Goal: Task Accomplishment & Management: Manage account settings

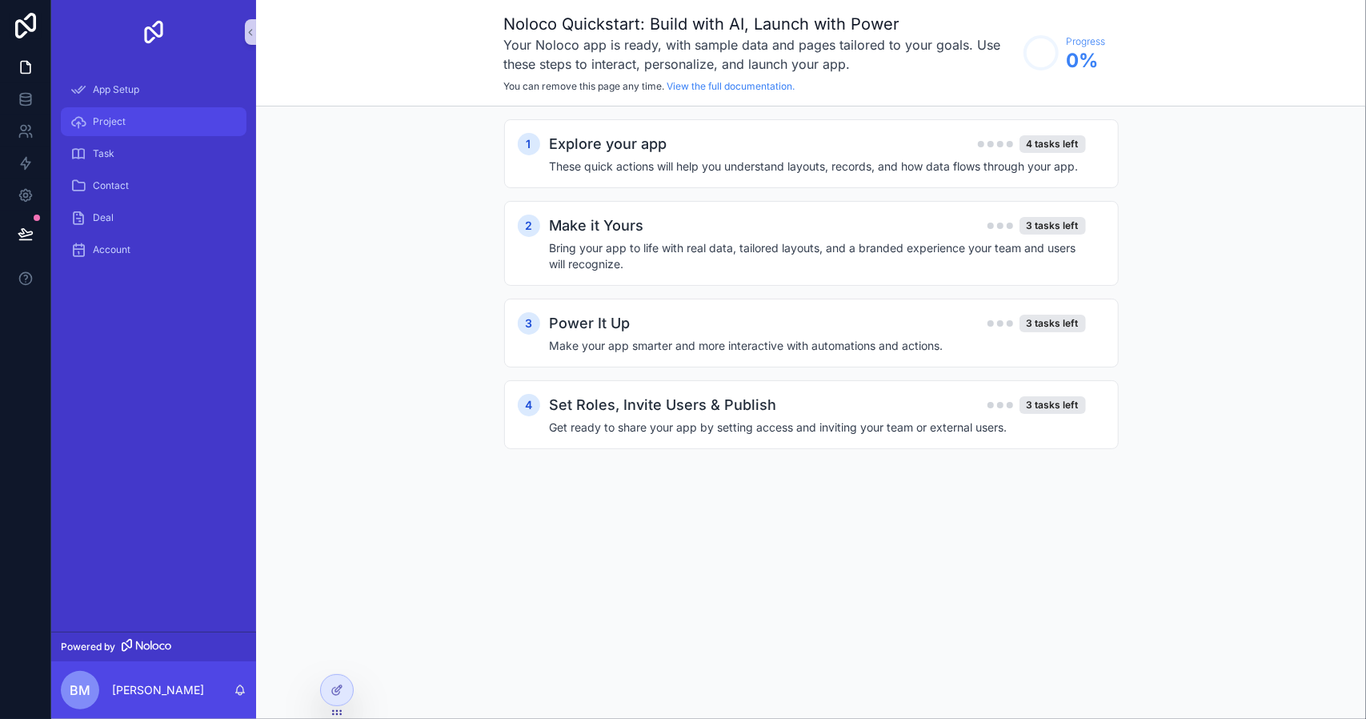
click at [98, 122] on span "Project" at bounding box center [109, 121] width 33 height 13
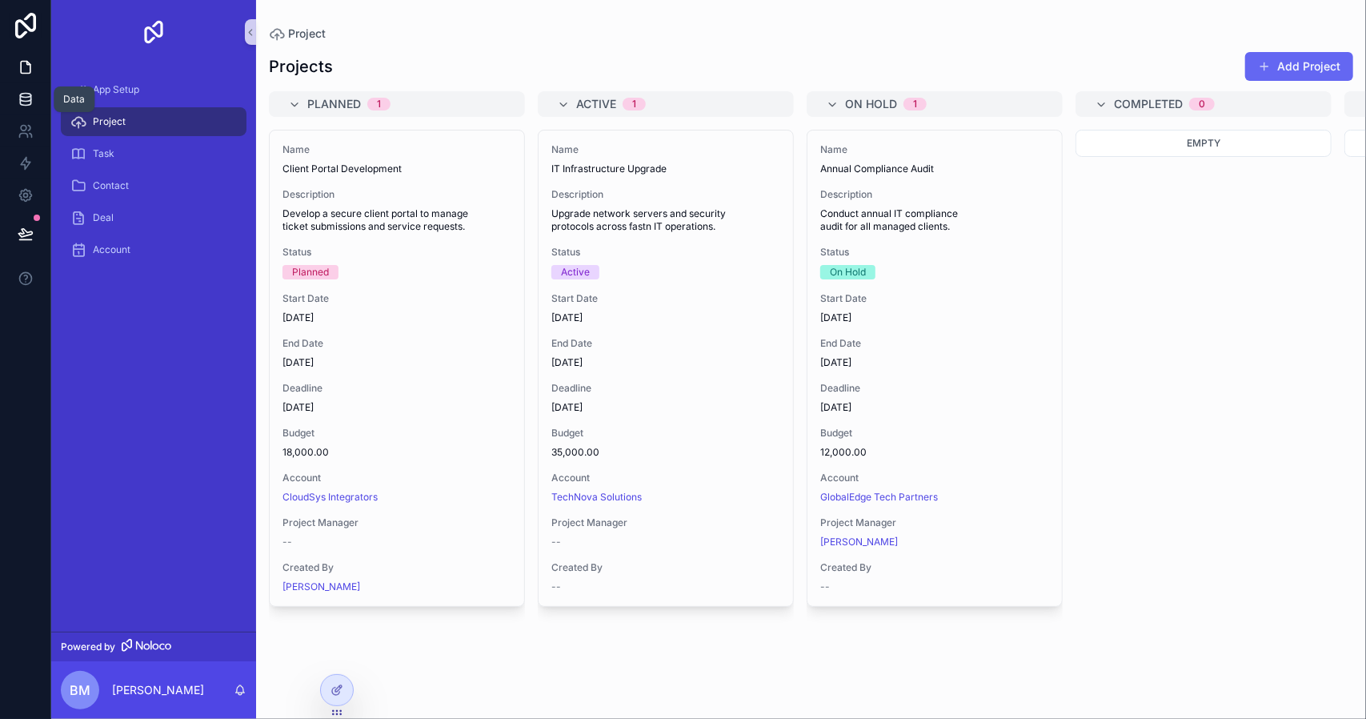
click at [23, 99] on icon at bounding box center [26, 99] width 16 height 16
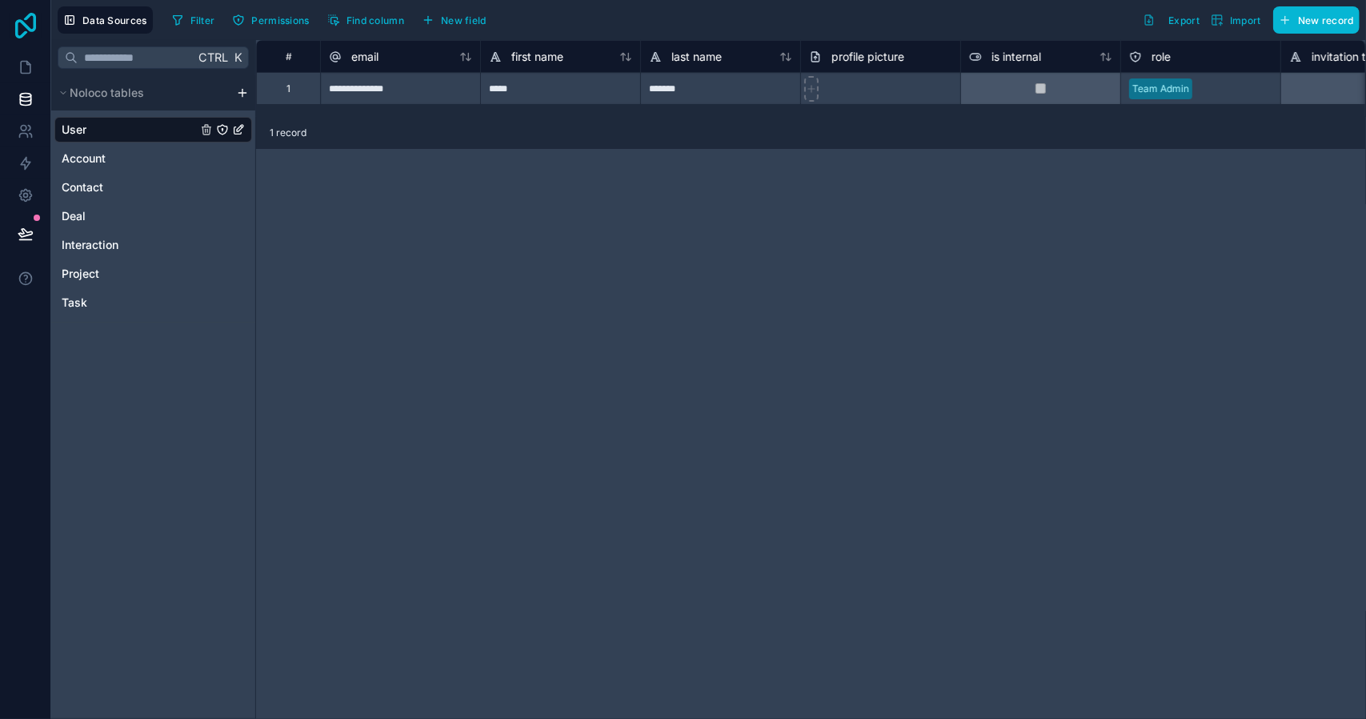
click at [37, 18] on icon at bounding box center [26, 26] width 32 height 26
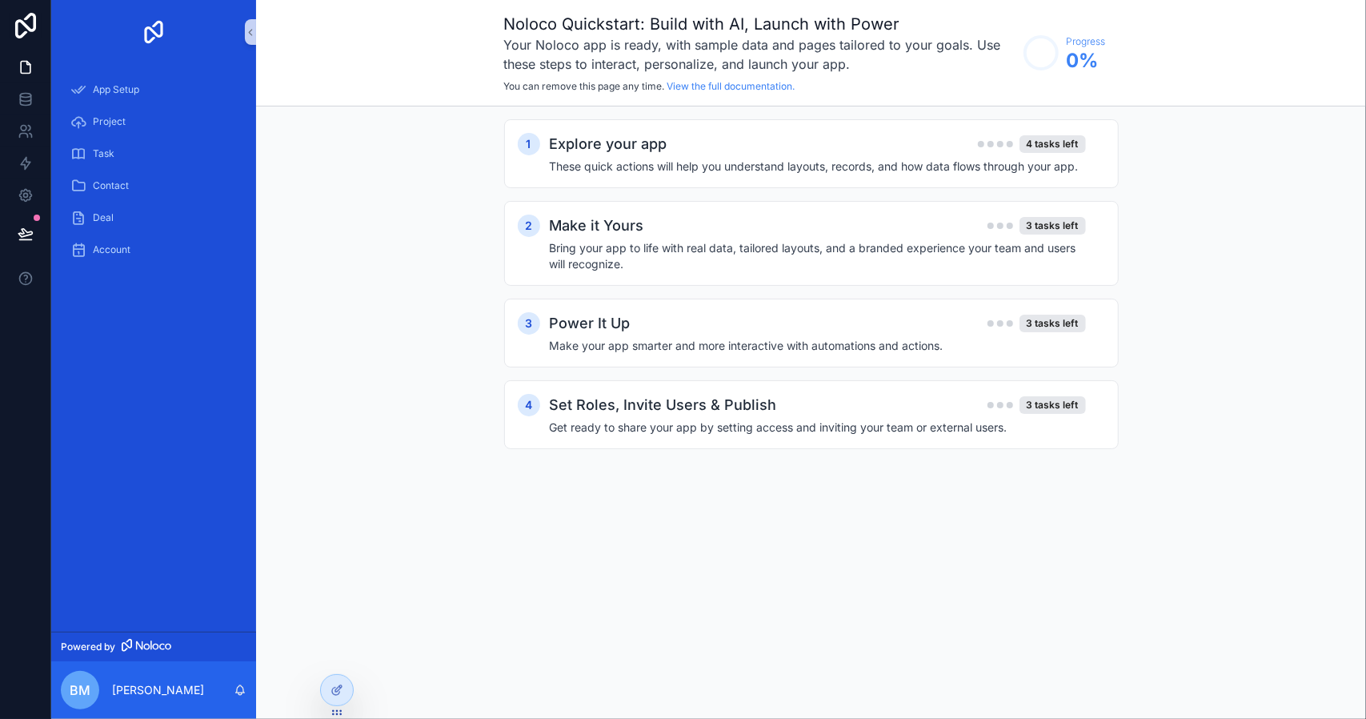
click at [138, 675] on div "BM Bilal Muzamil" at bounding box center [153, 690] width 205 height 58
click at [131, 686] on p "[PERSON_NAME]" at bounding box center [158, 690] width 92 height 16
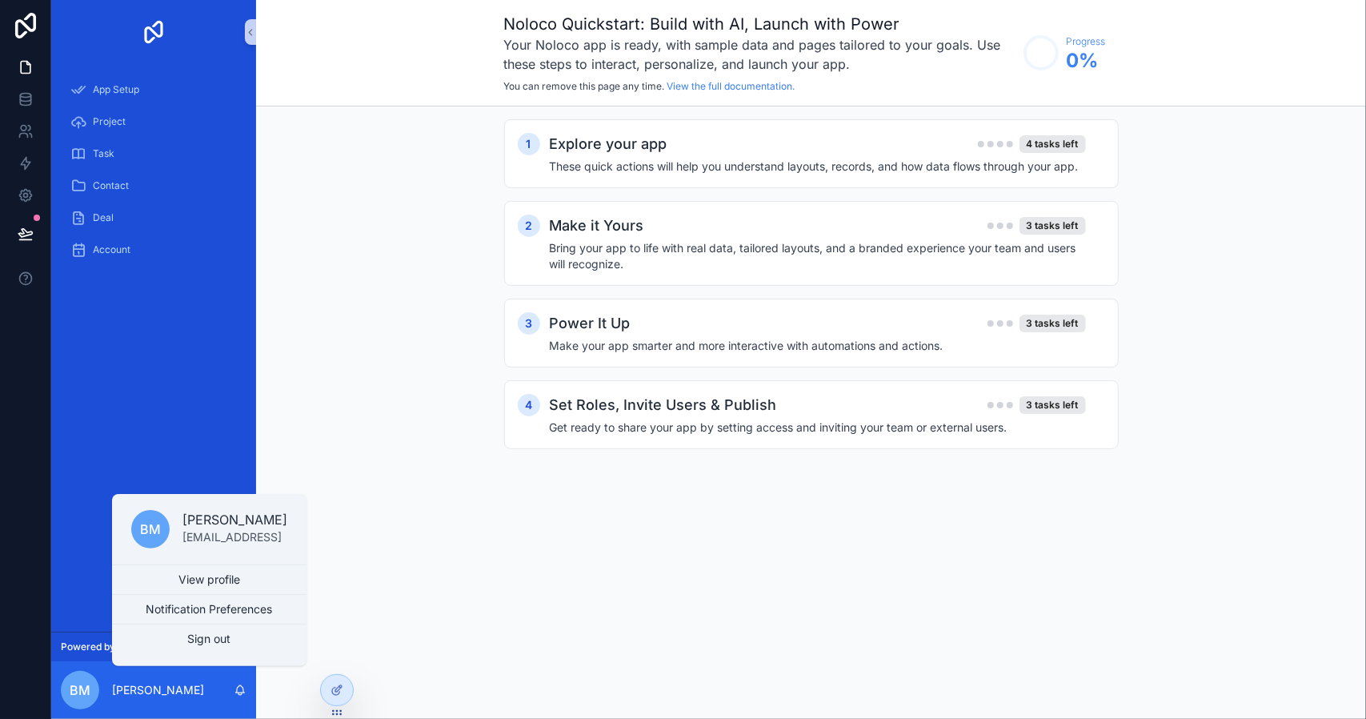
click at [170, 564] on hr "scrollable content" at bounding box center [209, 564] width 195 height 1
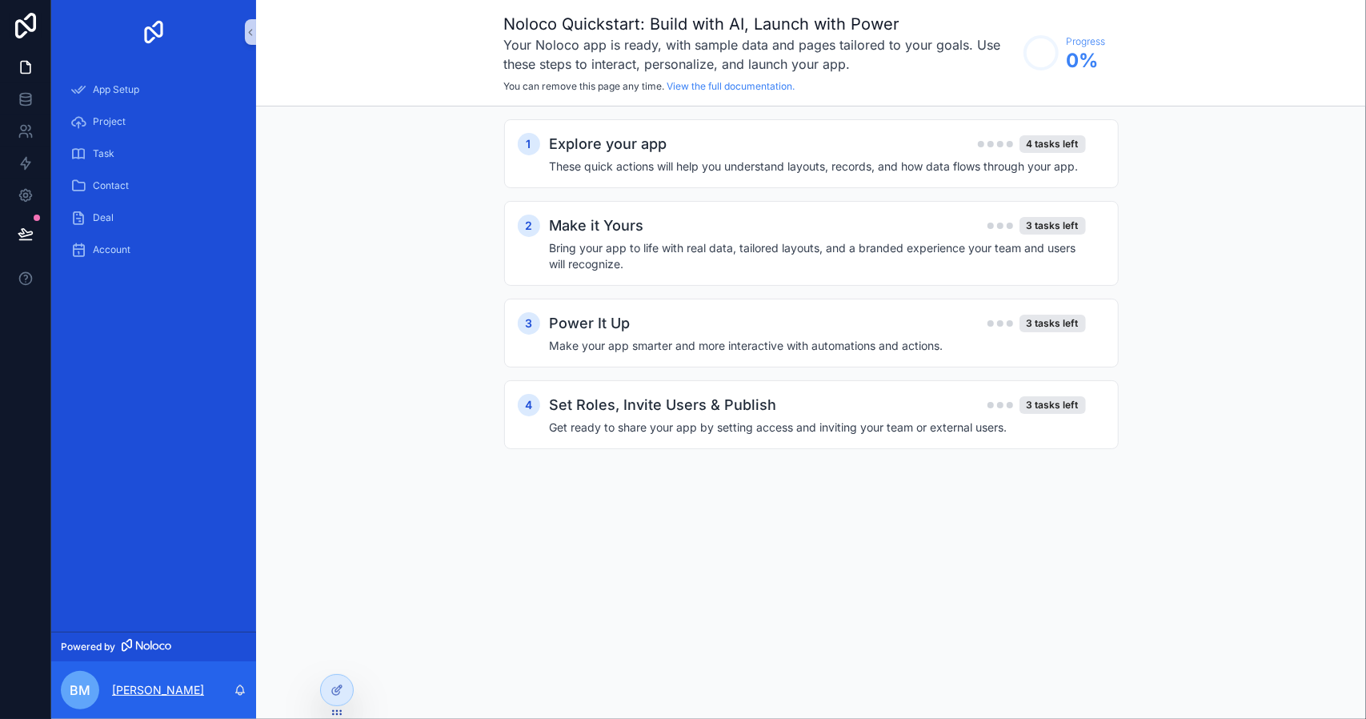
click at [142, 686] on p "[PERSON_NAME]" at bounding box center [158, 690] width 92 height 16
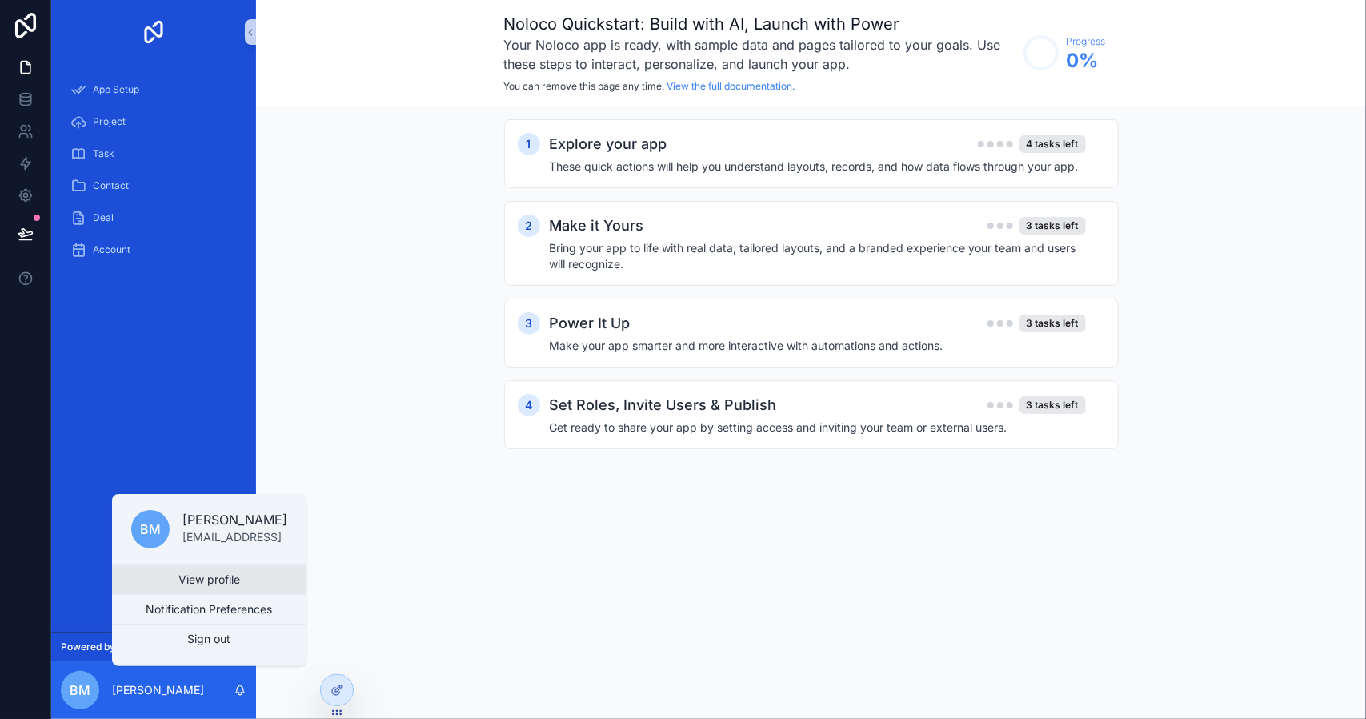
click at [166, 584] on link "View profile" at bounding box center [209, 579] width 195 height 29
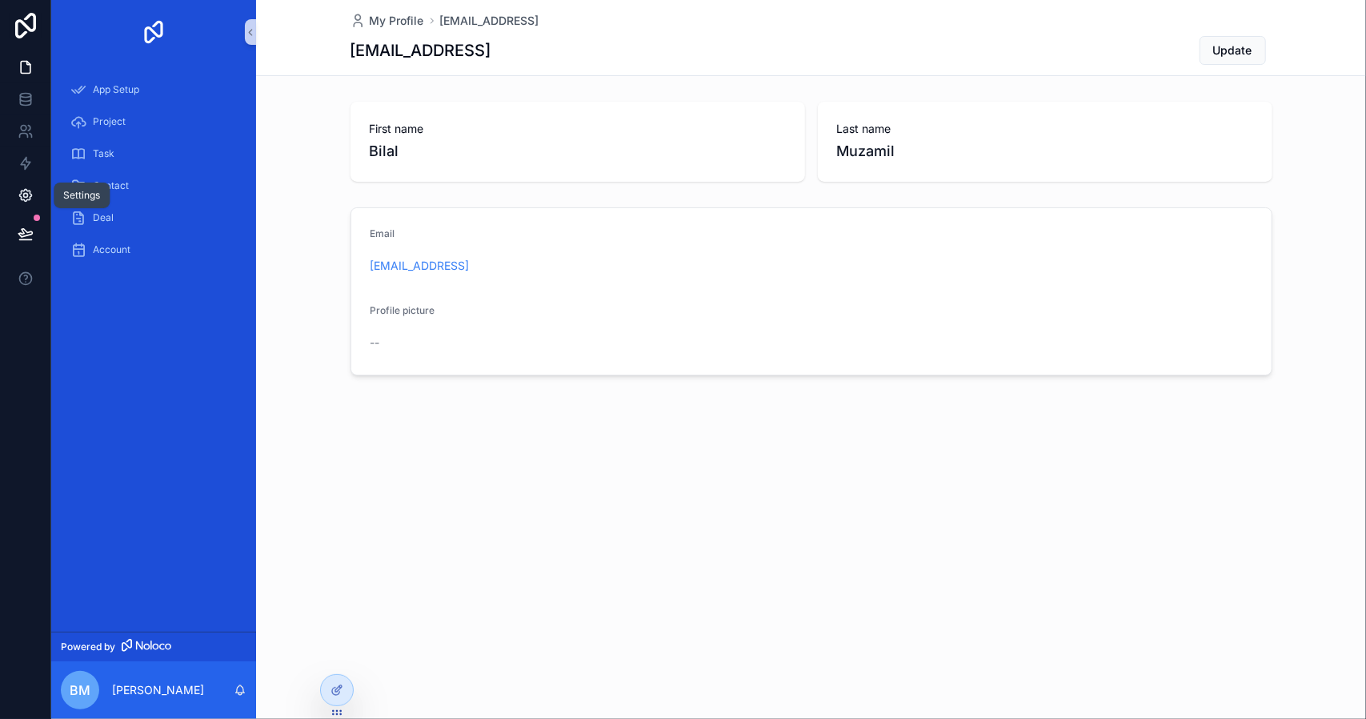
click at [40, 192] on link at bounding box center [25, 195] width 50 height 32
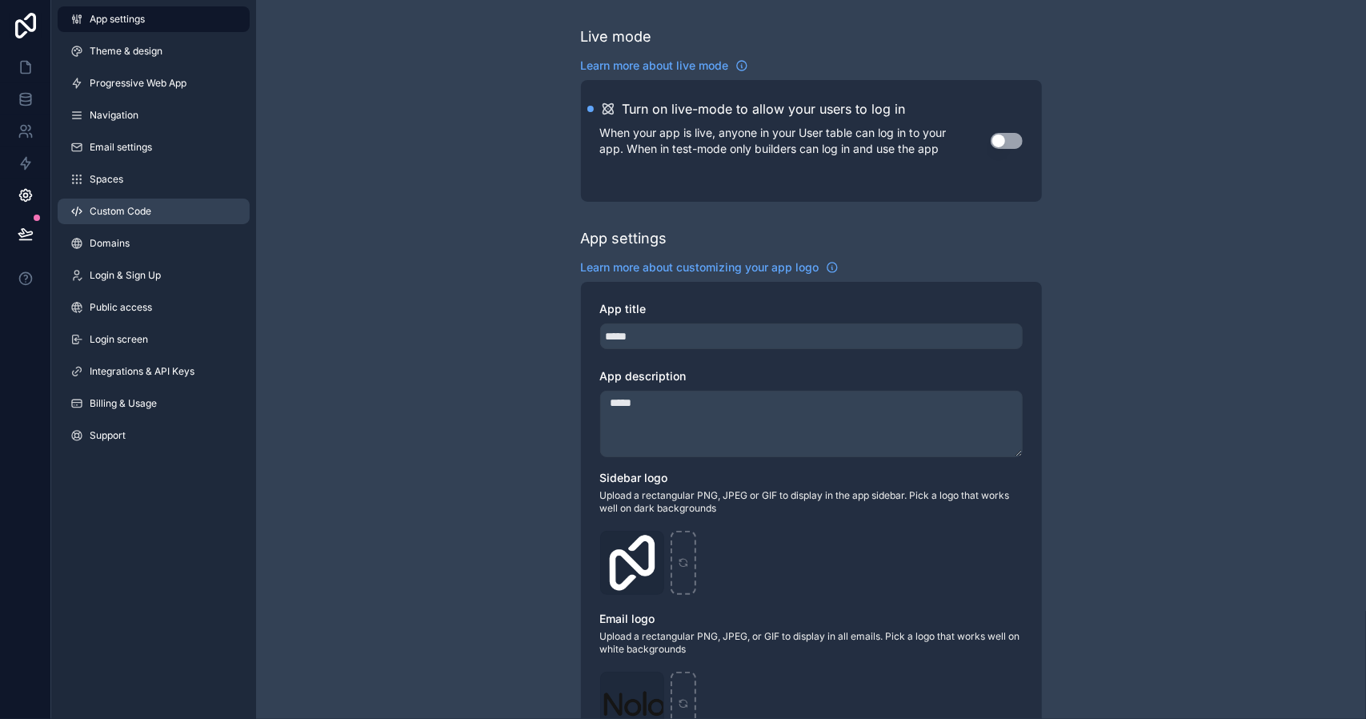
click at [158, 219] on link "Custom Code" at bounding box center [154, 212] width 192 height 26
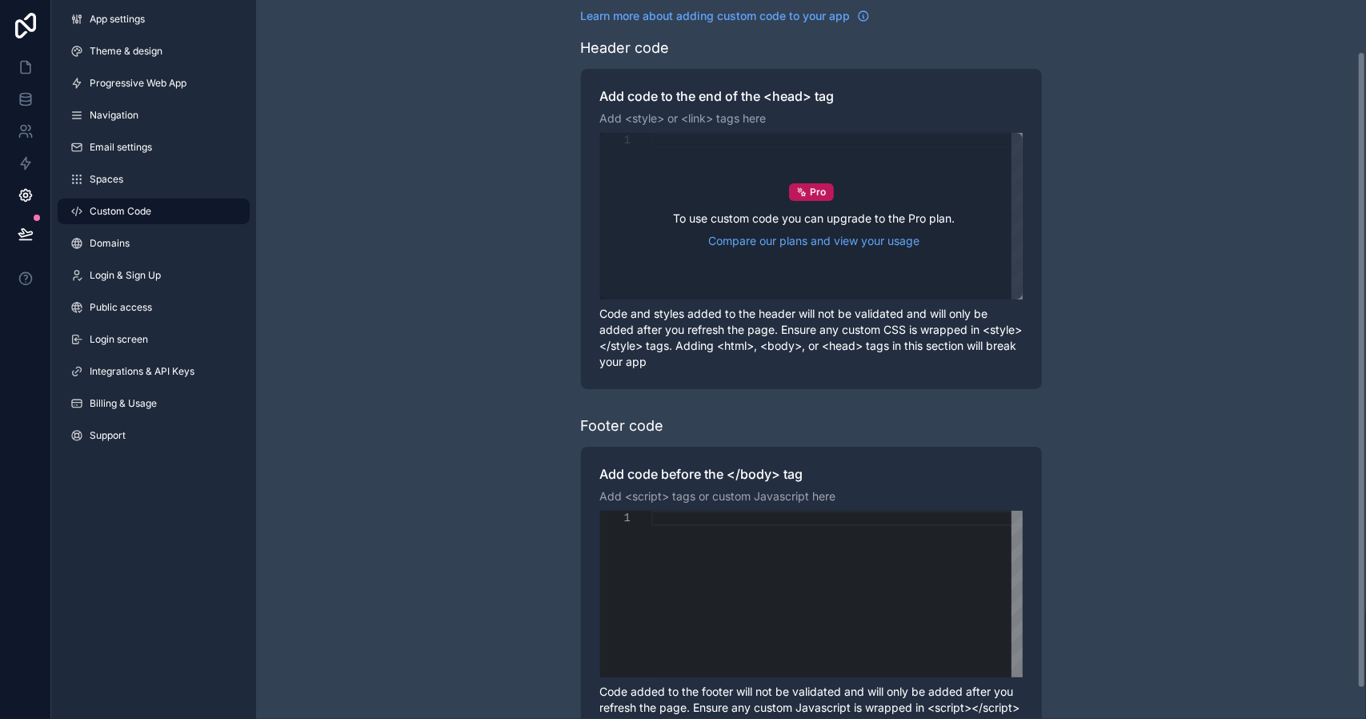
scroll to position [11, 0]
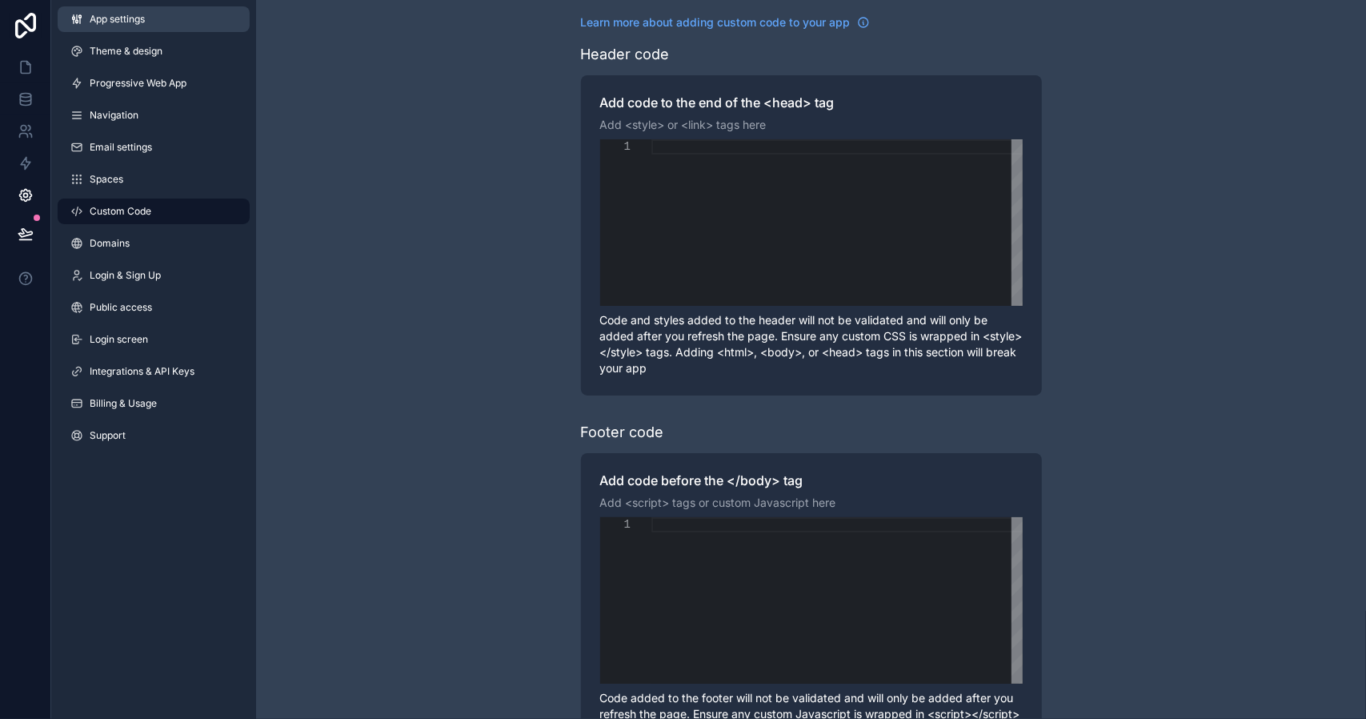
click at [175, 21] on link "App settings" at bounding box center [154, 19] width 192 height 26
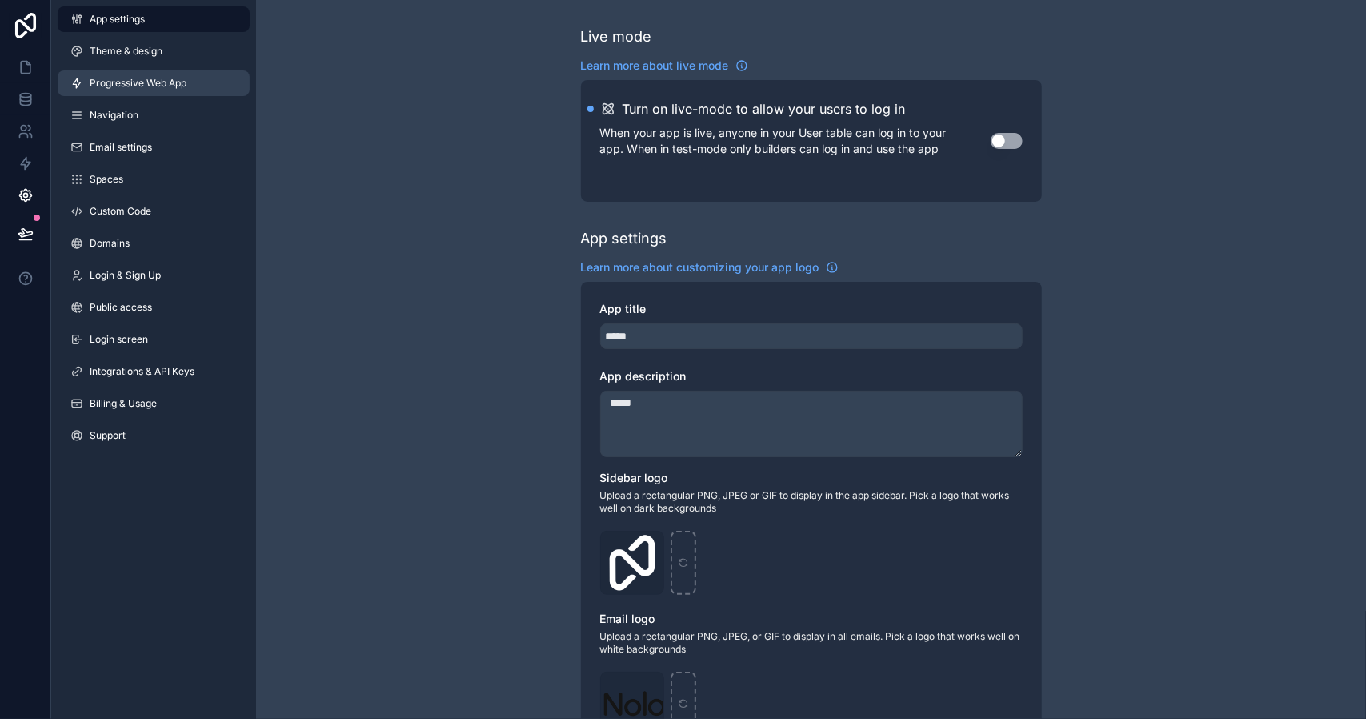
click at [168, 88] on span "Progressive Web App" at bounding box center [138, 83] width 97 height 13
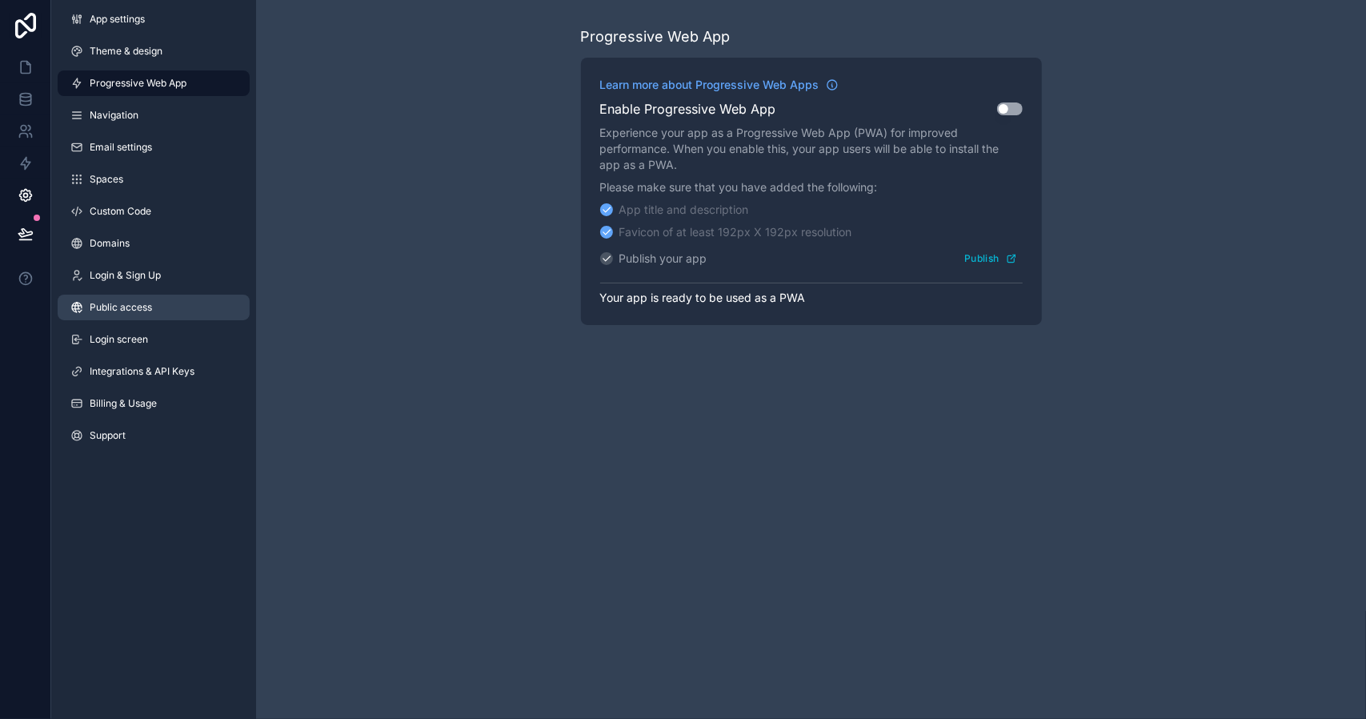
click at [157, 299] on link "Public access" at bounding box center [154, 308] width 192 height 26
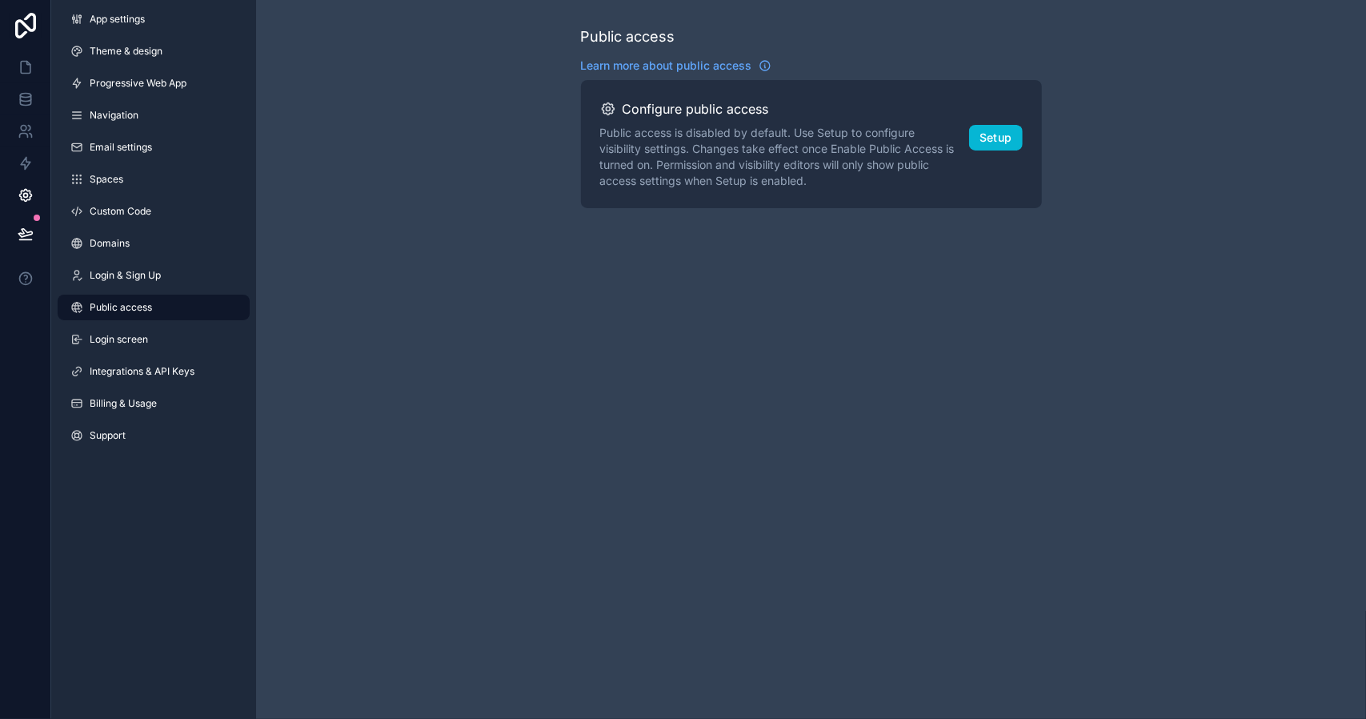
click at [968, 134] on div "Public access is disabled by default. Use Setup to configure visibility setting…" at bounding box center [811, 157] width 423 height 64
click at [980, 134] on button "Setup" at bounding box center [996, 138] width 54 height 26
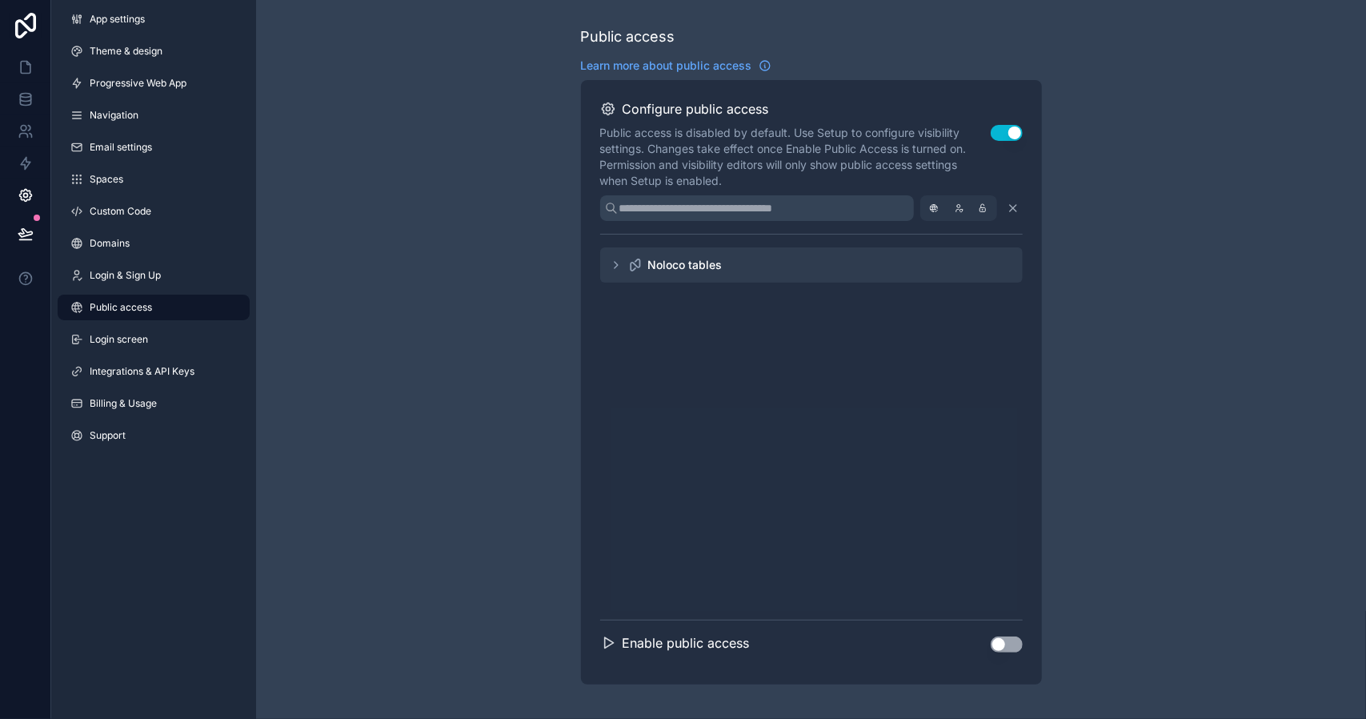
click at [615, 263] on icon "scrollable content" at bounding box center [616, 265] width 13 height 13
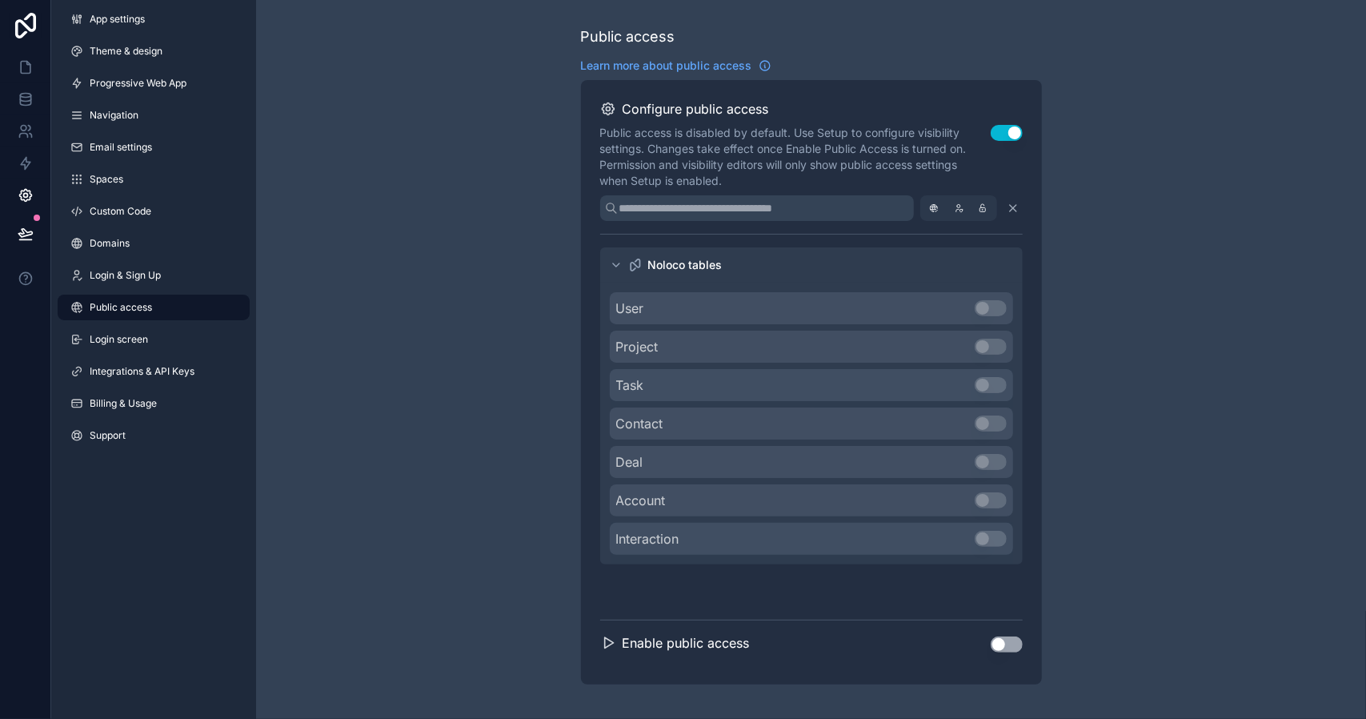
click at [615, 263] on icon "scrollable content" at bounding box center [616, 265] width 13 height 13
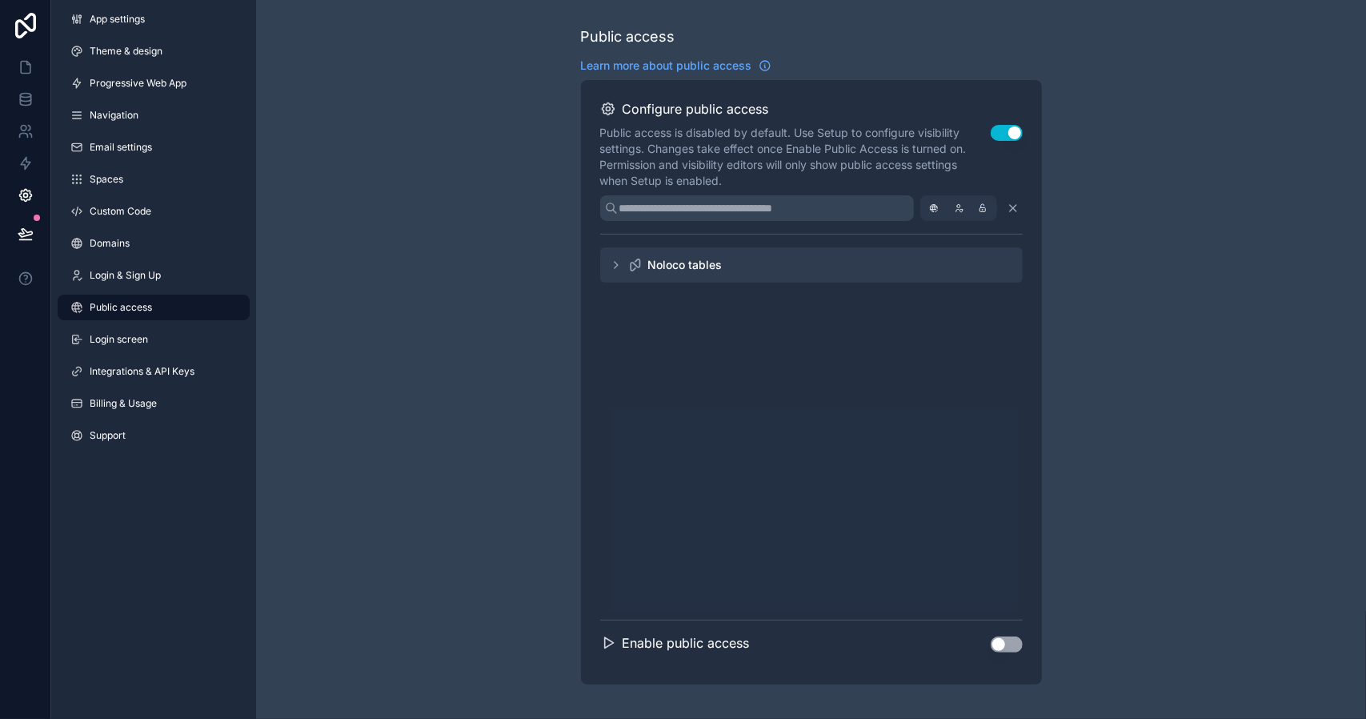
click at [597, 630] on div "Configure public access Public access is disabled by default. Use Setup to conf…" at bounding box center [811, 382] width 461 height 604
click at [600, 631] on div "Enable public access Use setting" at bounding box center [811, 636] width 423 height 58
click at [608, 640] on icon "scrollable content" at bounding box center [608, 642] width 9 height 10
click at [997, 636] on button "Use setting" at bounding box center [1007, 644] width 32 height 16
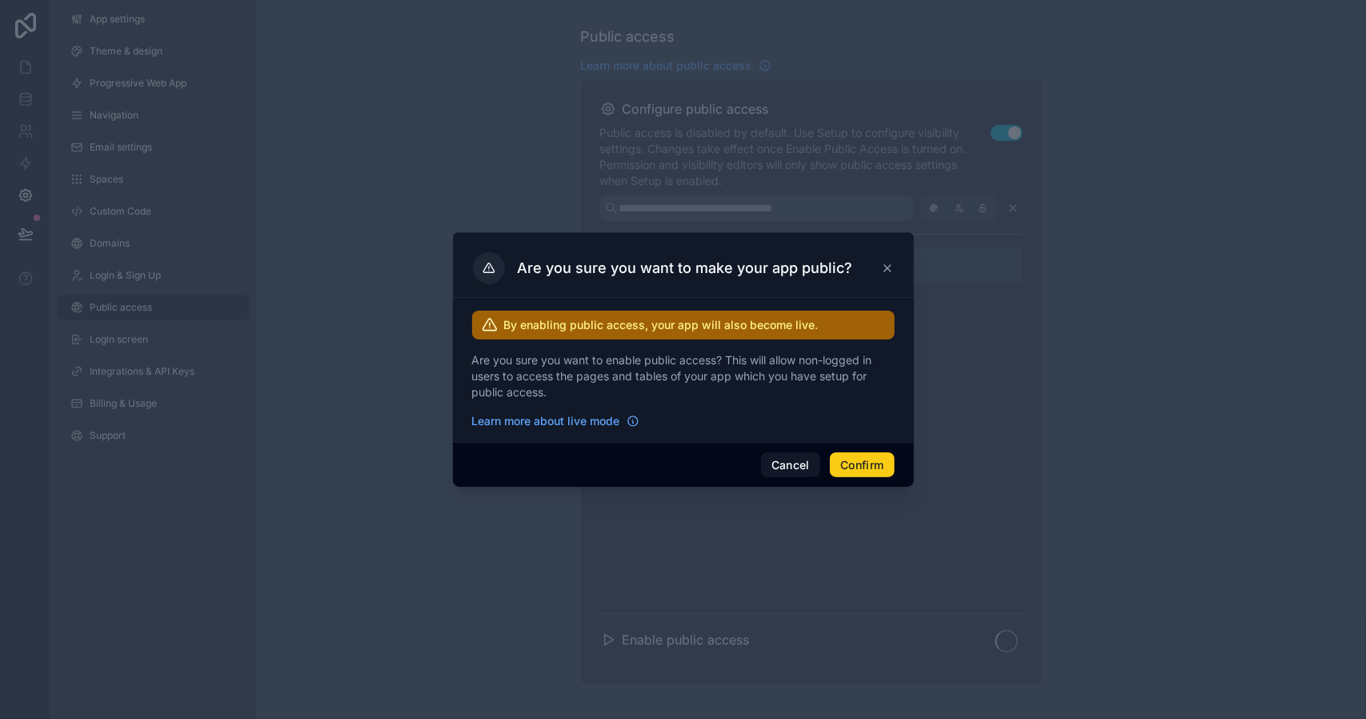
click at [867, 471] on button "Confirm" at bounding box center [862, 465] width 64 height 26
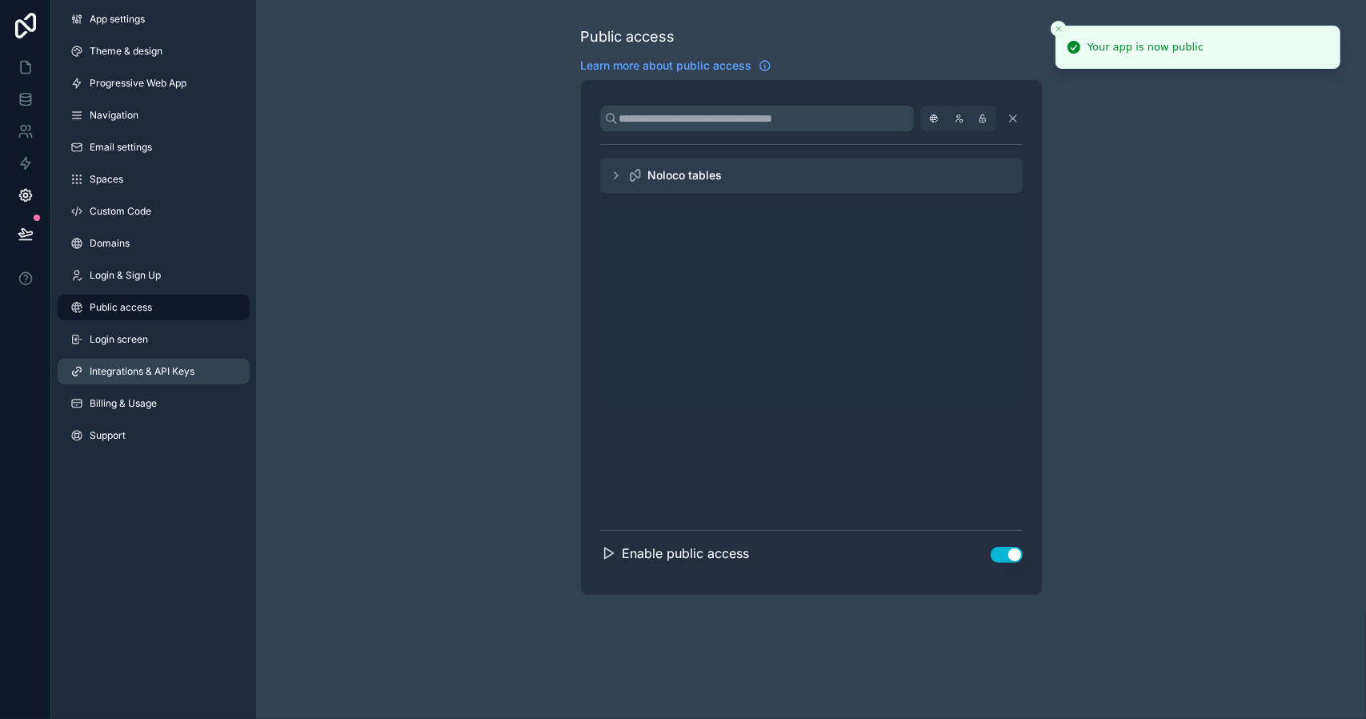
click at [177, 375] on span "Integrations & API Keys" at bounding box center [142, 371] width 105 height 13
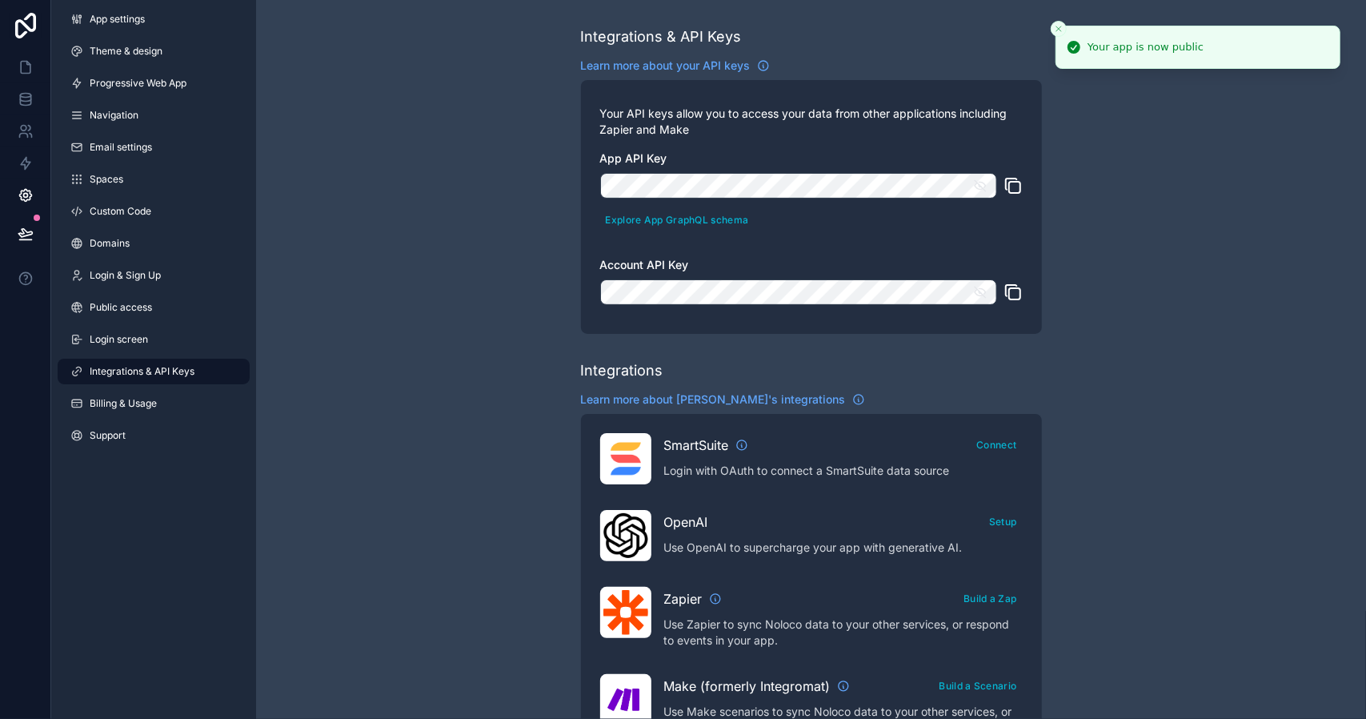
click at [1013, 191] on icon "scrollable content" at bounding box center [1013, 185] width 19 height 19
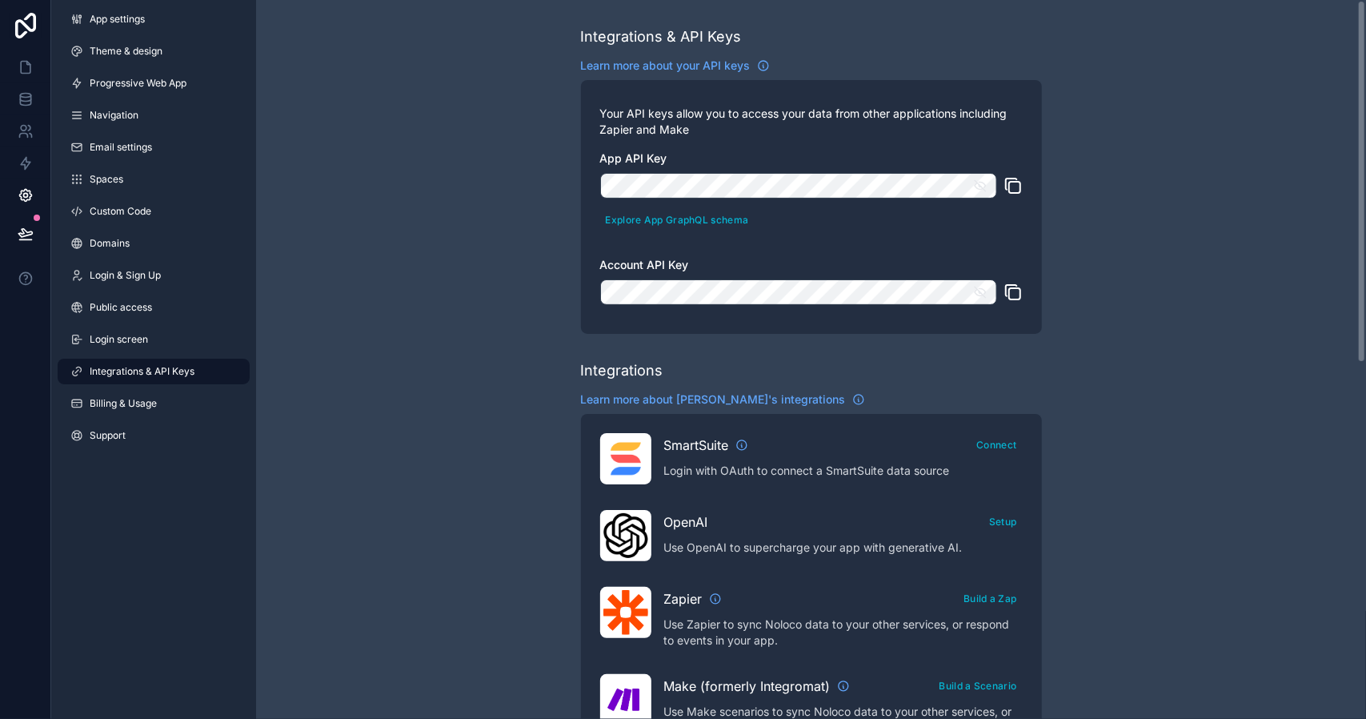
click at [1012, 294] on icon "scrollable content" at bounding box center [1013, 292] width 19 height 19
click at [362, 372] on div "Integrations & API Keys Learn more about your API keys Your API keys allow you …" at bounding box center [811, 713] width 1110 height 1426
click at [519, 100] on div "Integrations & API Keys Learn more about your API keys Your API keys allow you …" at bounding box center [811, 713] width 1110 height 1426
drag, startPoint x: 21, startPoint y: 42, endPoint x: 34, endPoint y: 113, distance: 71.7
click at [21, 42] on link at bounding box center [25, 25] width 51 height 51
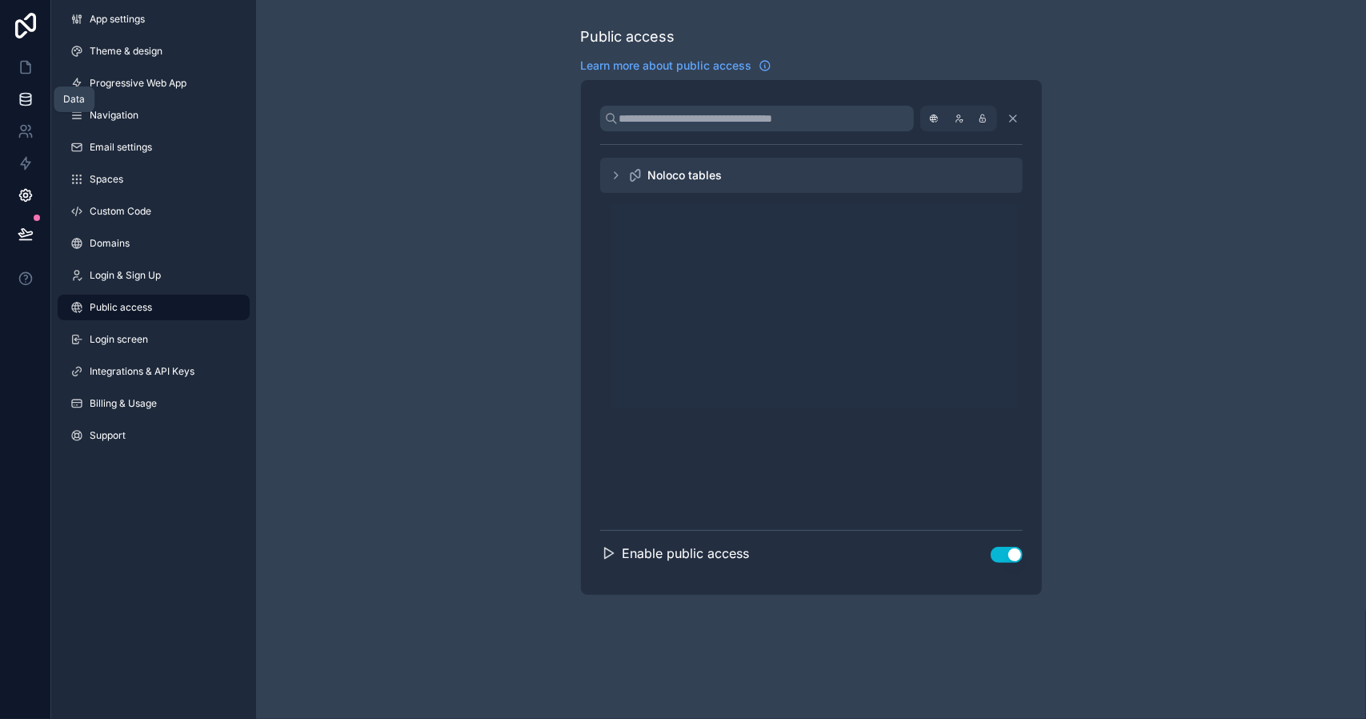
click at [41, 102] on link at bounding box center [25, 99] width 50 height 32
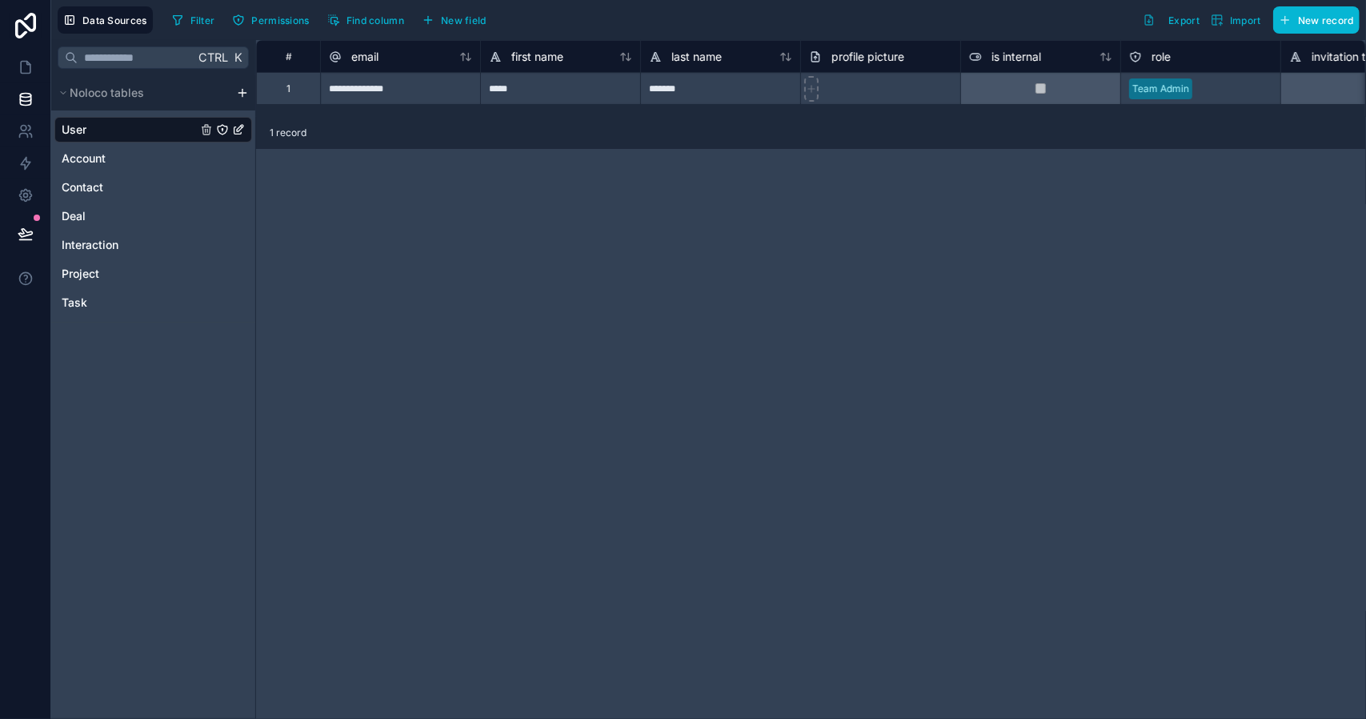
click at [234, 371] on div "Ctrl K Noloco tables User Account Contact Deal Interaction Project Task" at bounding box center [153, 379] width 205 height 679
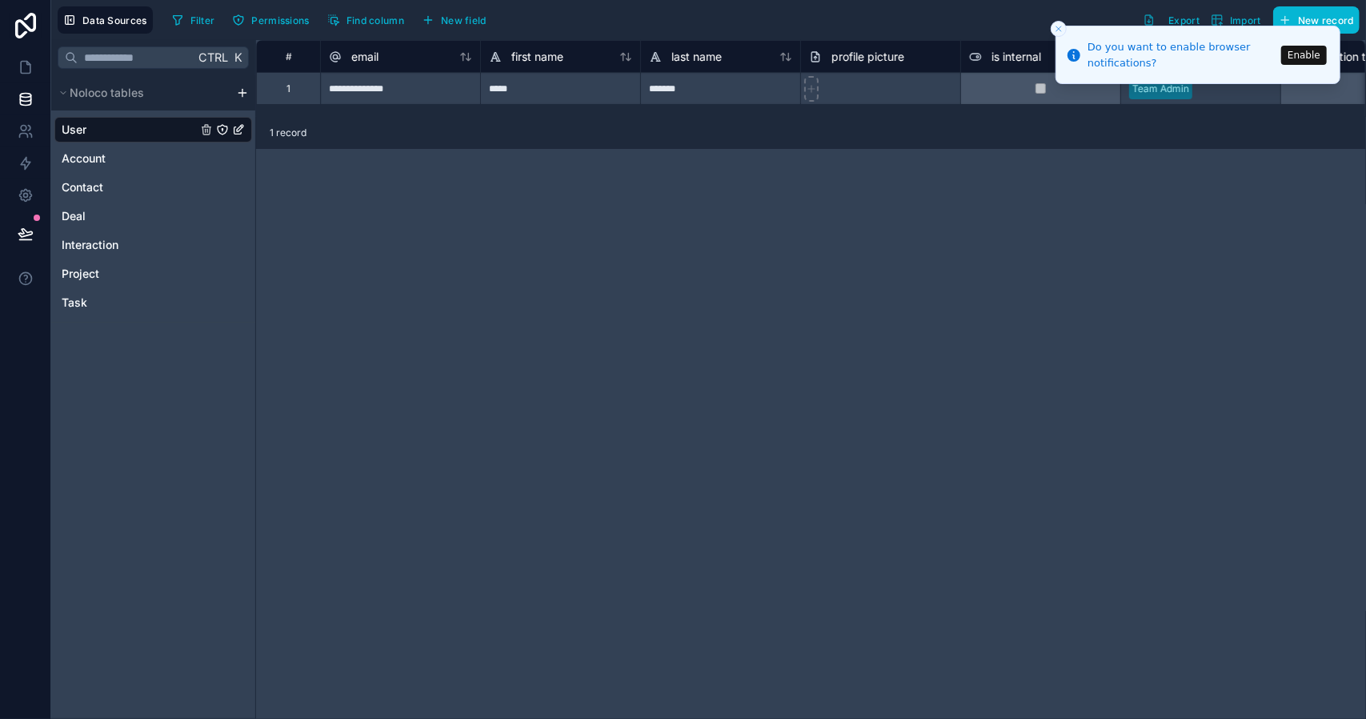
click at [527, 174] on div "**********" at bounding box center [811, 379] width 1110 height 679
click at [94, 267] on span "Project" at bounding box center [81, 274] width 38 height 16
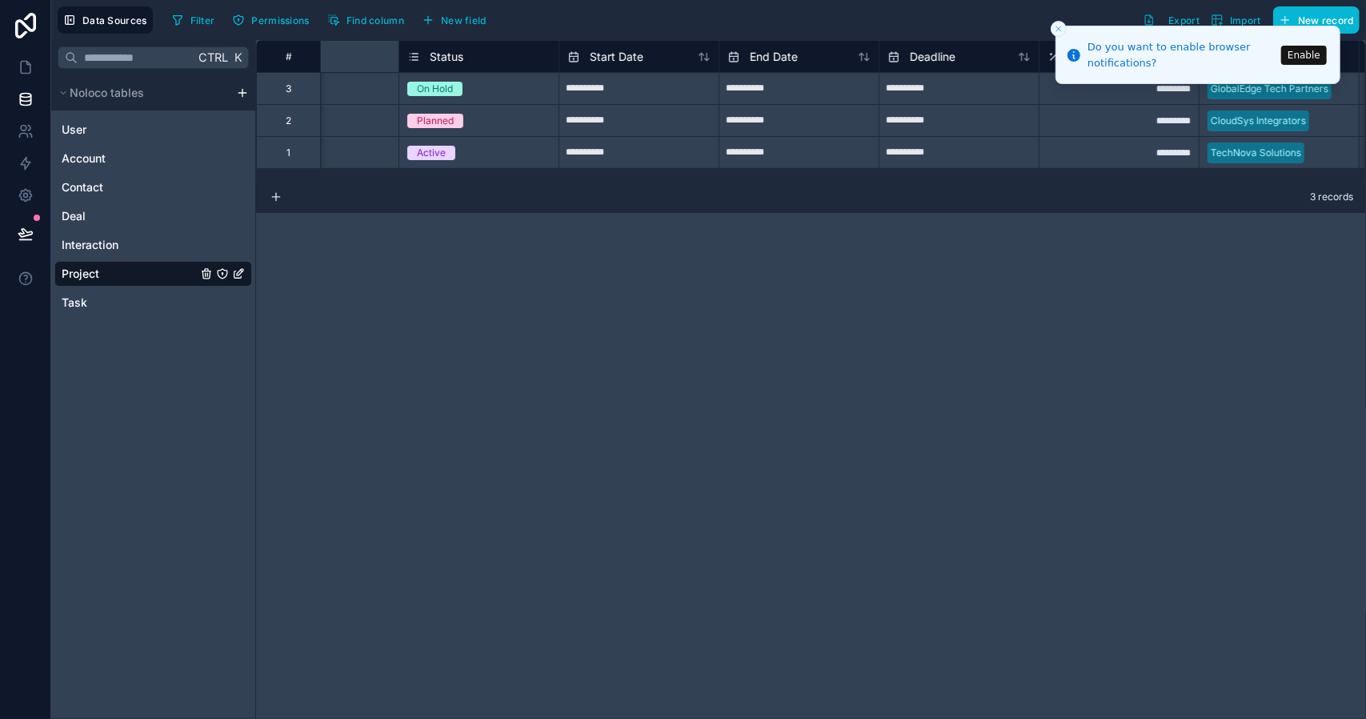
scroll to position [0, 3]
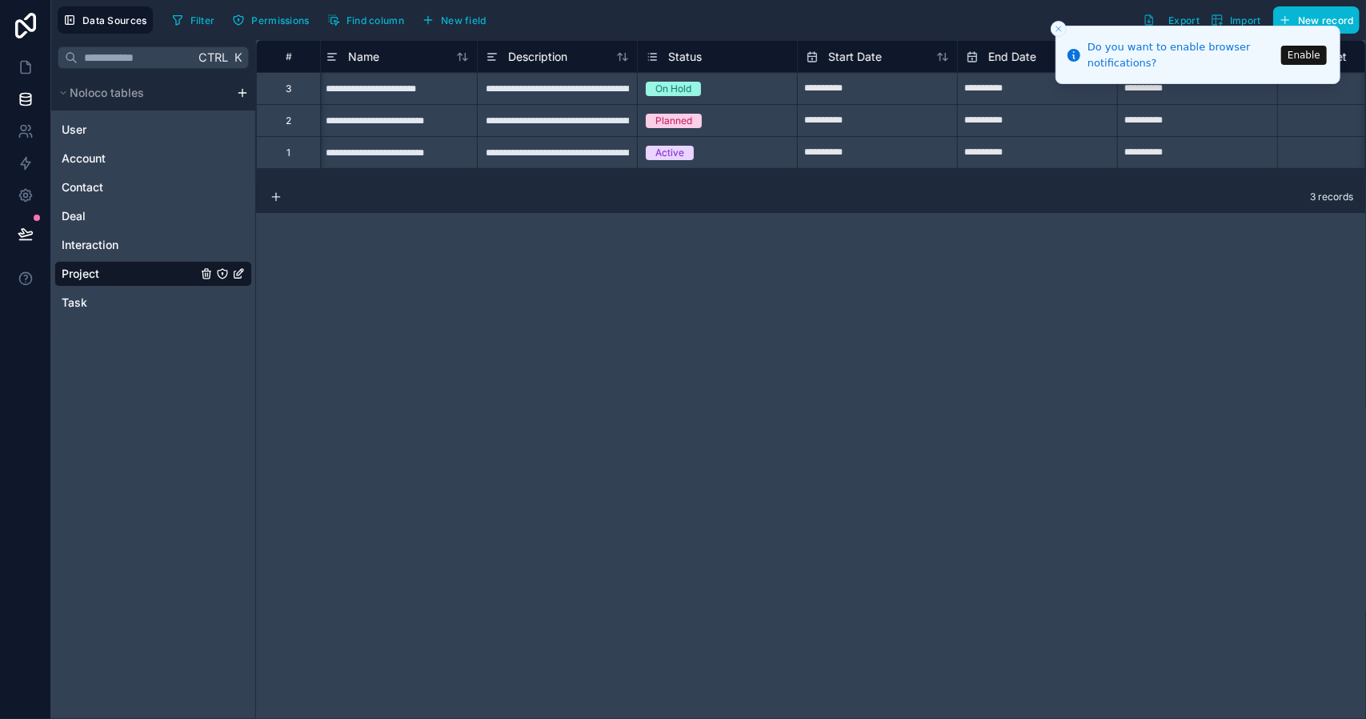
click at [477, 262] on div "**********" at bounding box center [811, 379] width 1110 height 679
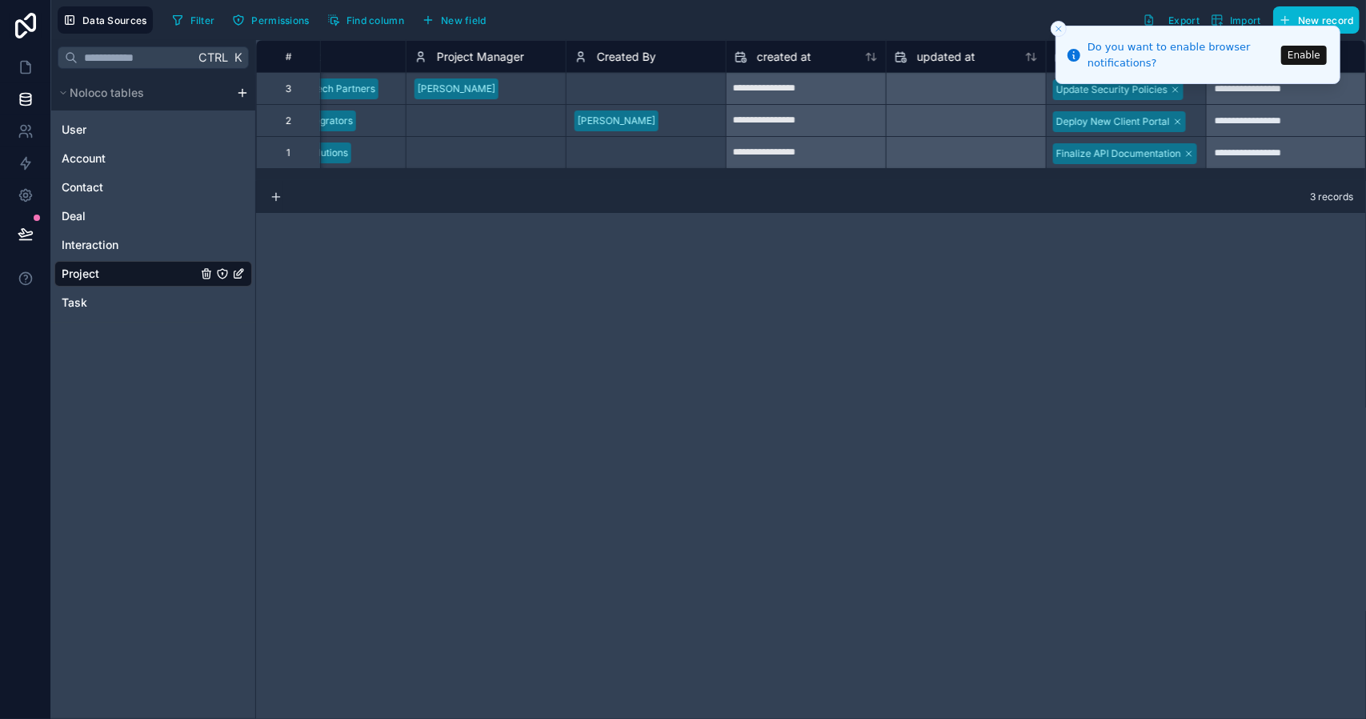
scroll to position [0, 0]
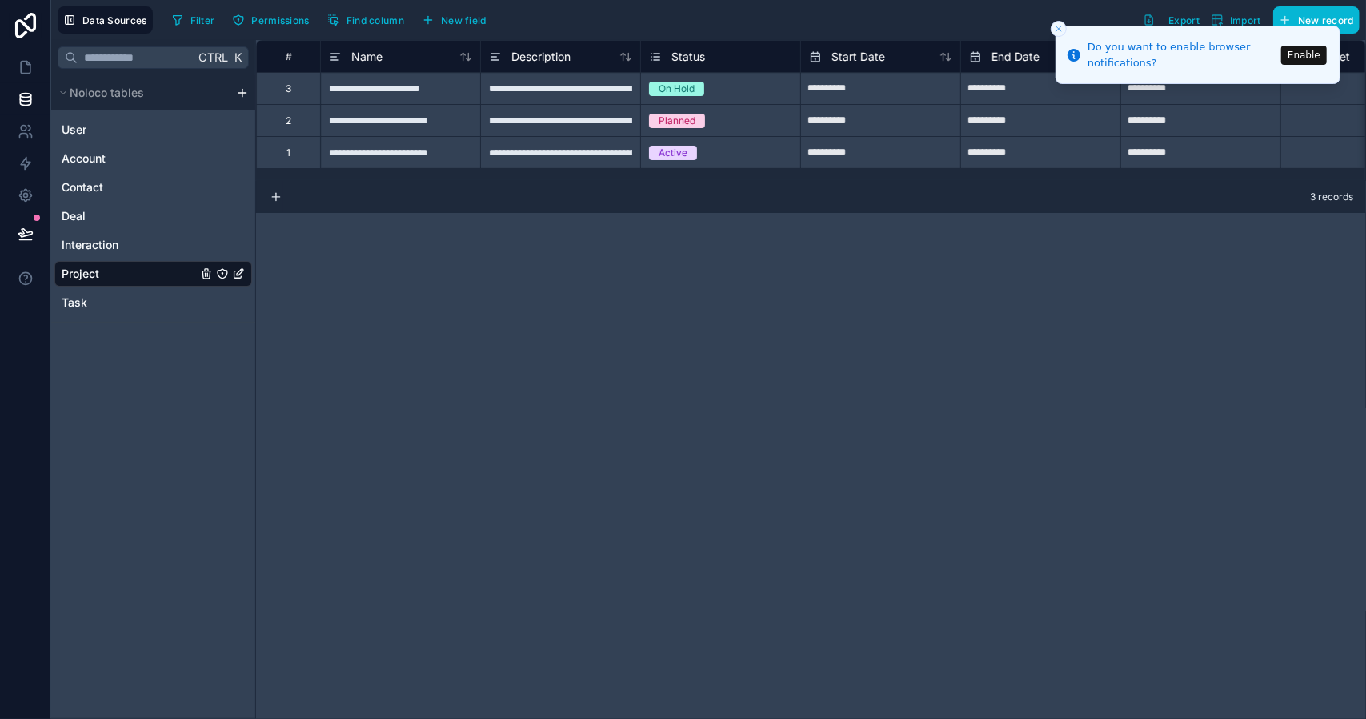
click at [479, 291] on div "**********" at bounding box center [811, 379] width 1110 height 679
